Goal: Information Seeking & Learning: Understand process/instructions

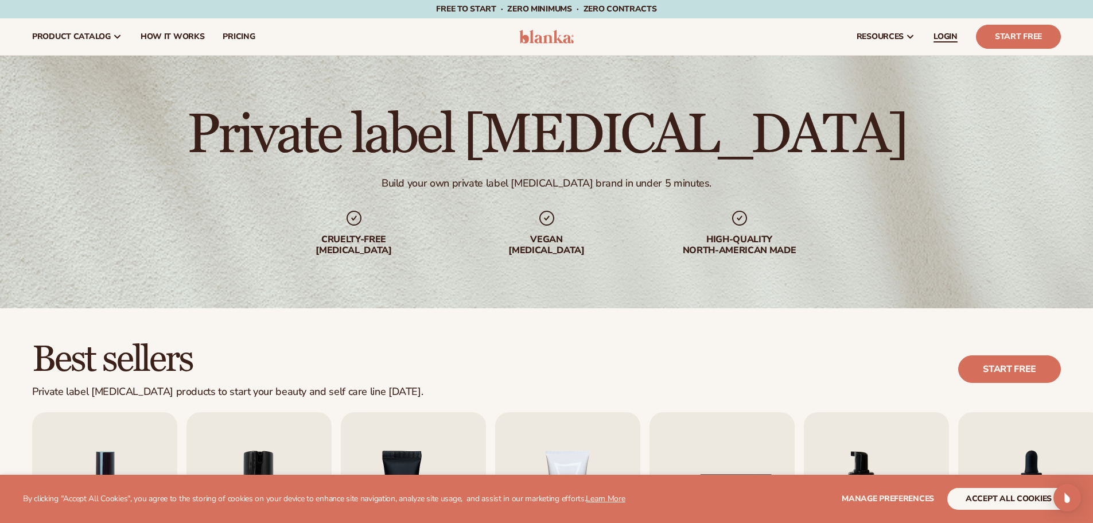
click at [875, 37] on span "LOGIN" at bounding box center [946, 36] width 24 height 9
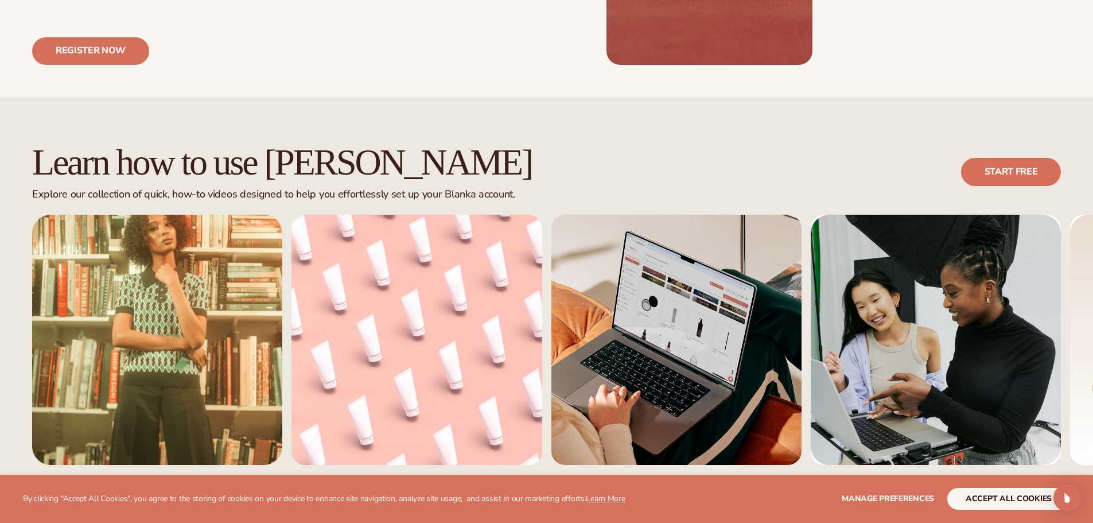
scroll to position [631, 0]
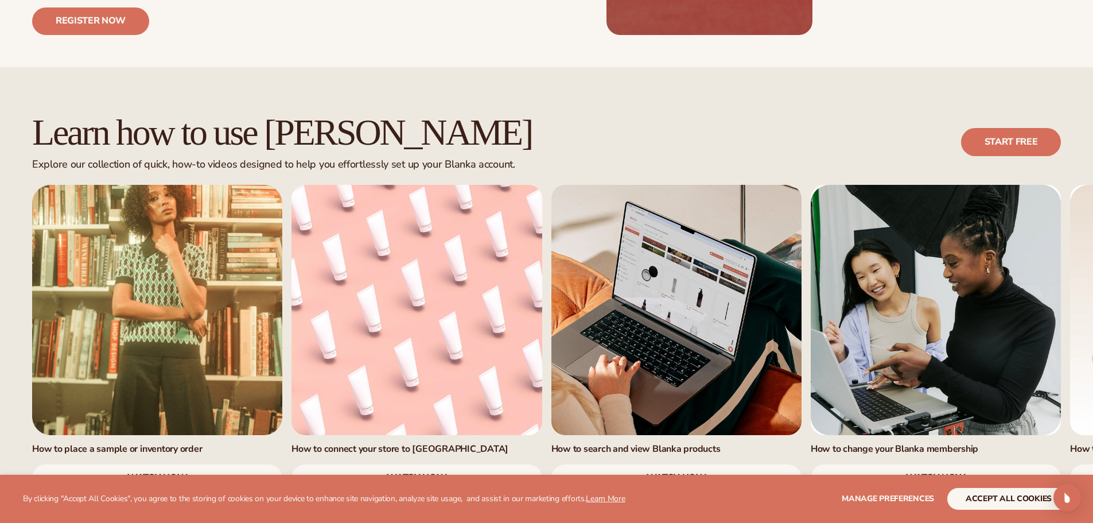
click at [189, 464] on link "watch now" at bounding box center [157, 478] width 250 height 28
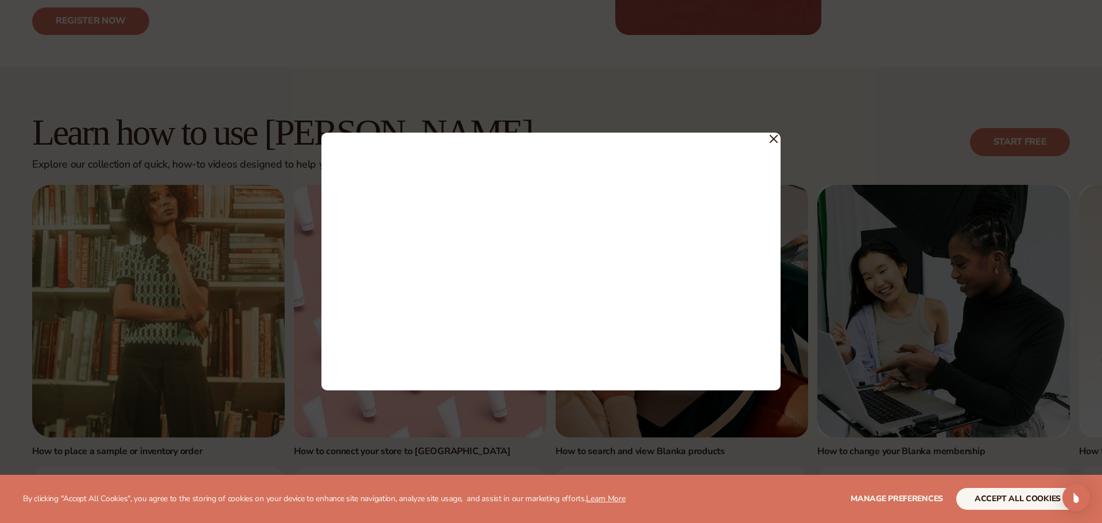
click at [778, 136] on div at bounding box center [550, 262] width 459 height 258
click at [773, 139] on icon at bounding box center [773, 138] width 7 height 7
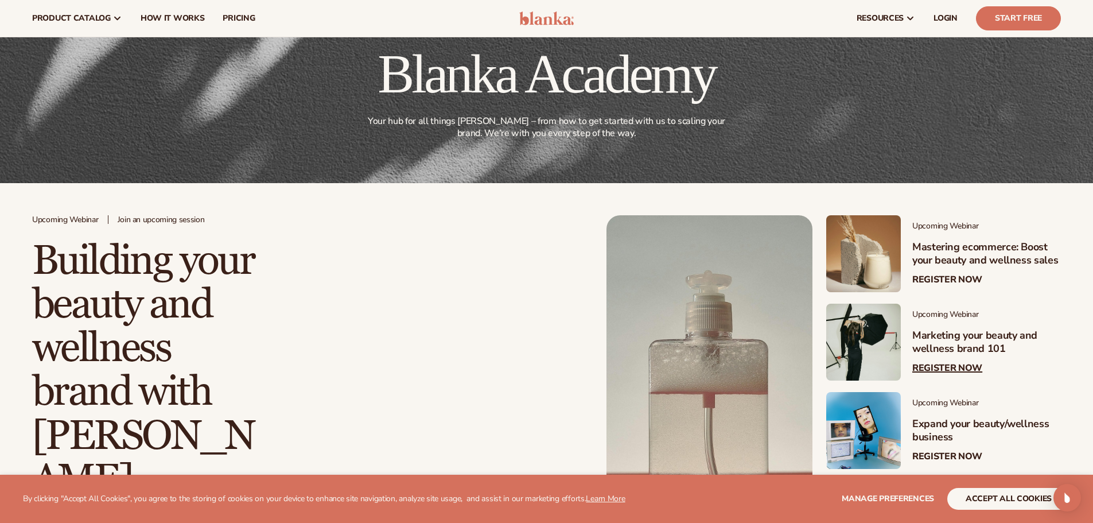
scroll to position [0, 0]
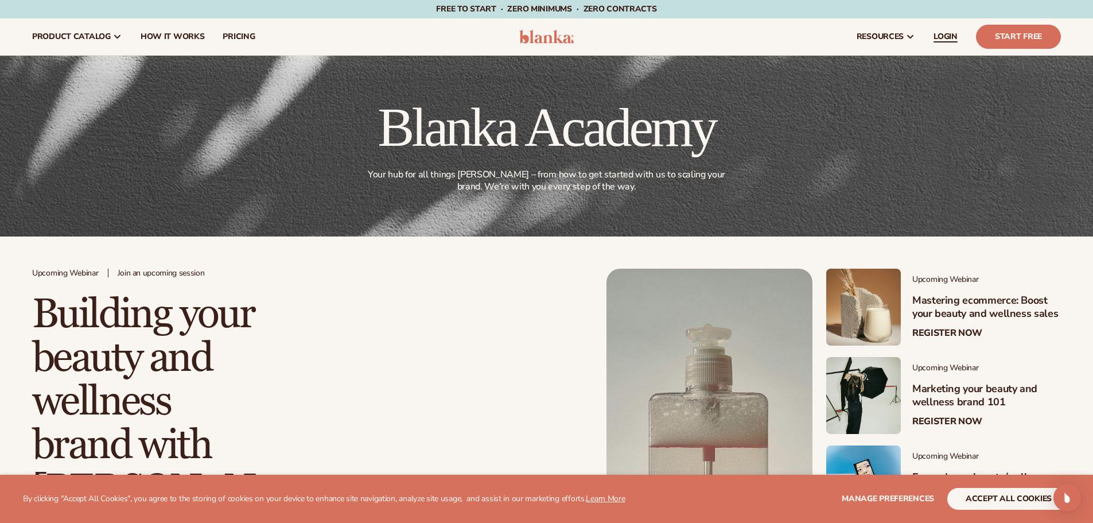
click at [945, 33] on span "LOGIN" at bounding box center [946, 36] width 24 height 9
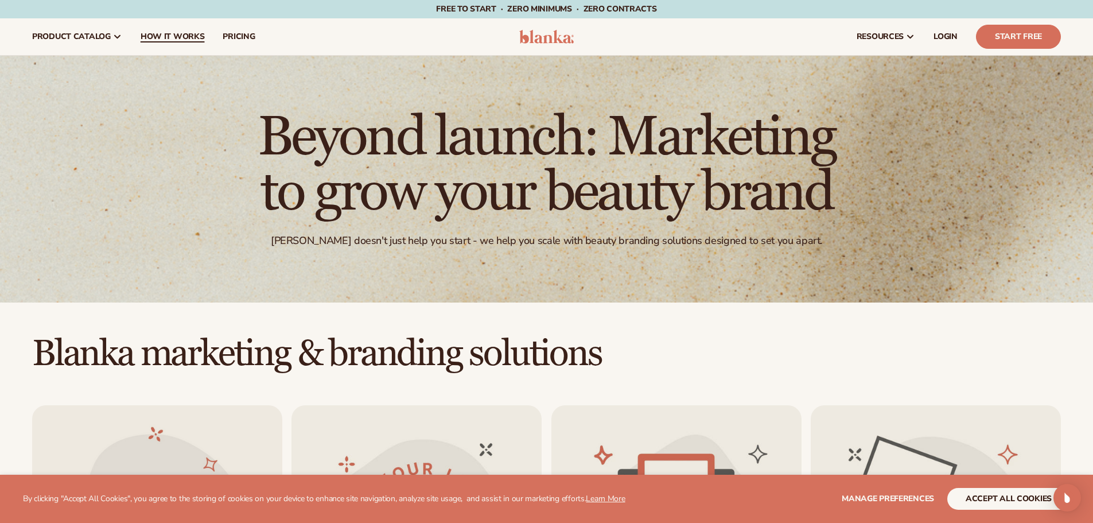
click at [168, 36] on span "How It Works" at bounding box center [173, 36] width 64 height 9
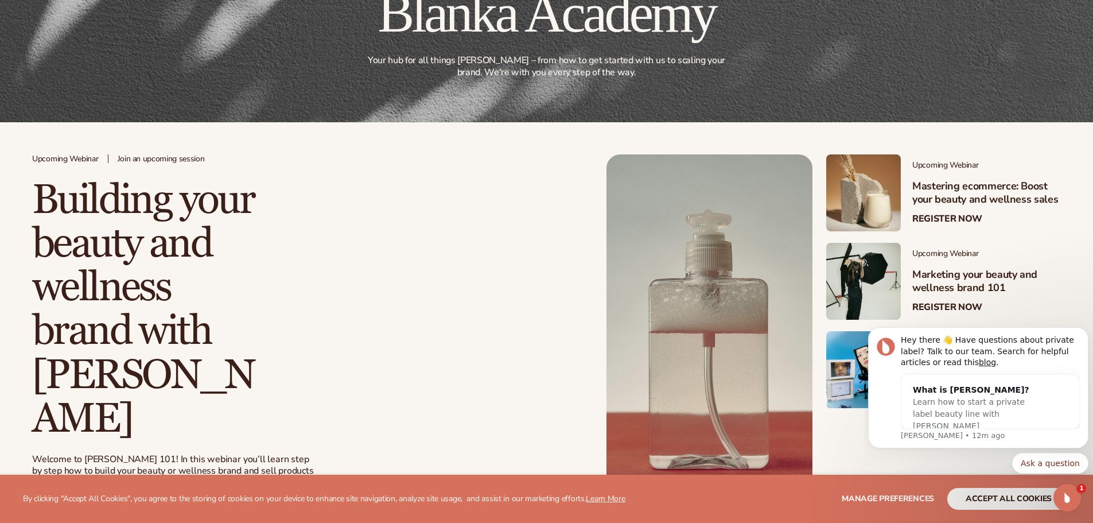
scroll to position [115, 0]
